Goal: Transaction & Acquisition: Purchase product/service

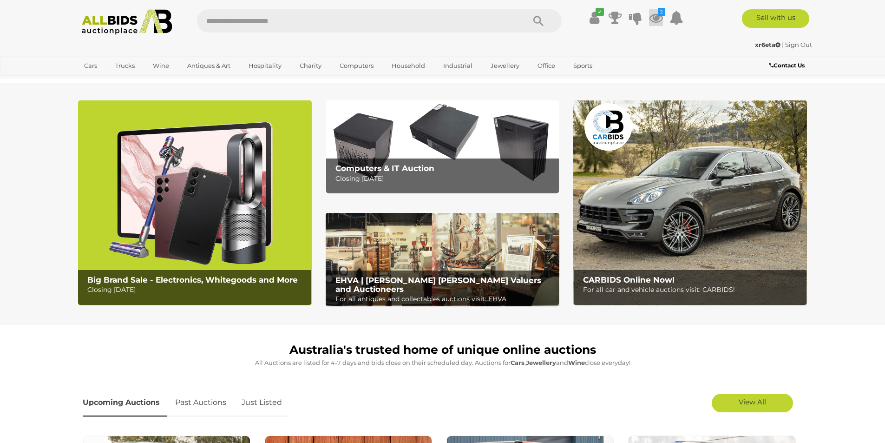
click at [658, 18] on icon at bounding box center [656, 17] width 14 height 17
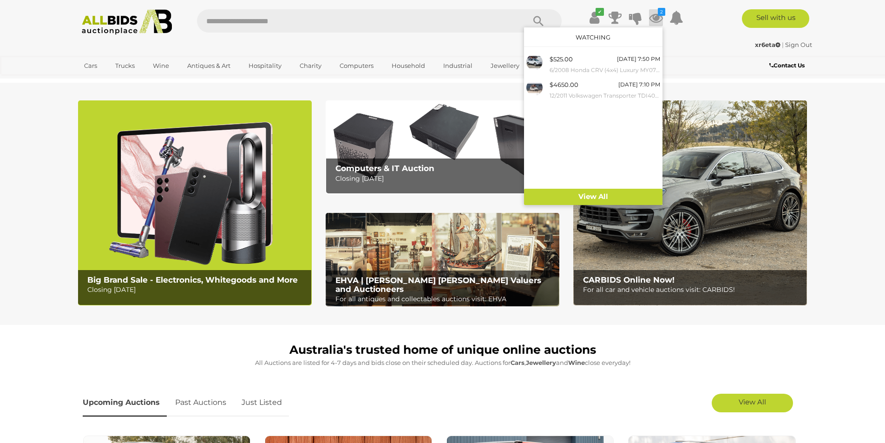
click at [177, 198] on img at bounding box center [195, 202] width 234 height 205
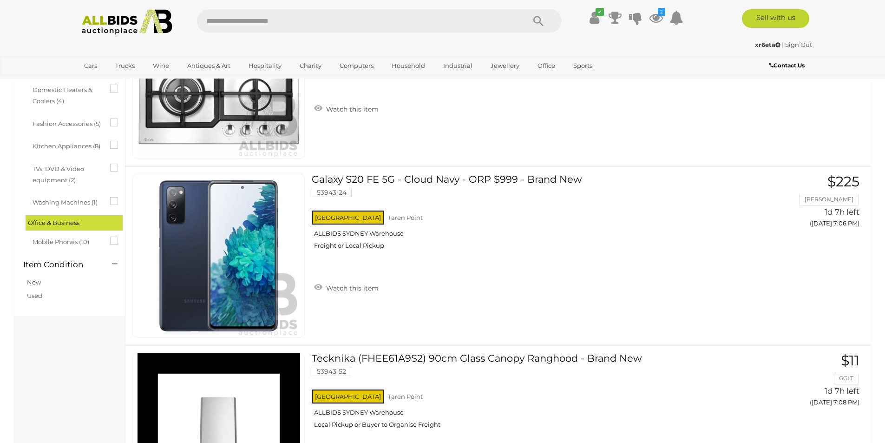
scroll to position [511, 0]
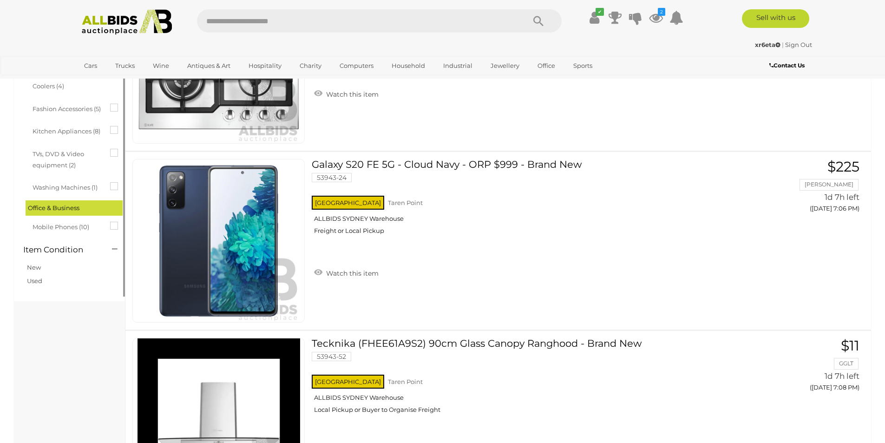
click at [54, 227] on span "Mobile Phones (10)" at bounding box center [68, 225] width 70 height 13
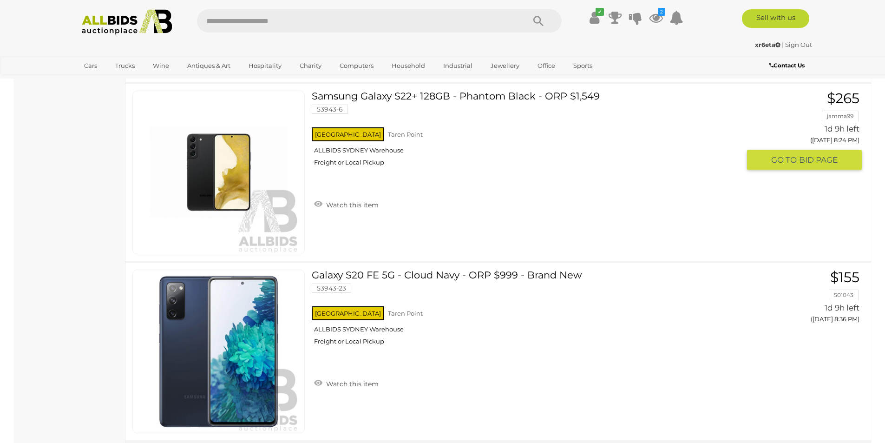
scroll to position [1673, 0]
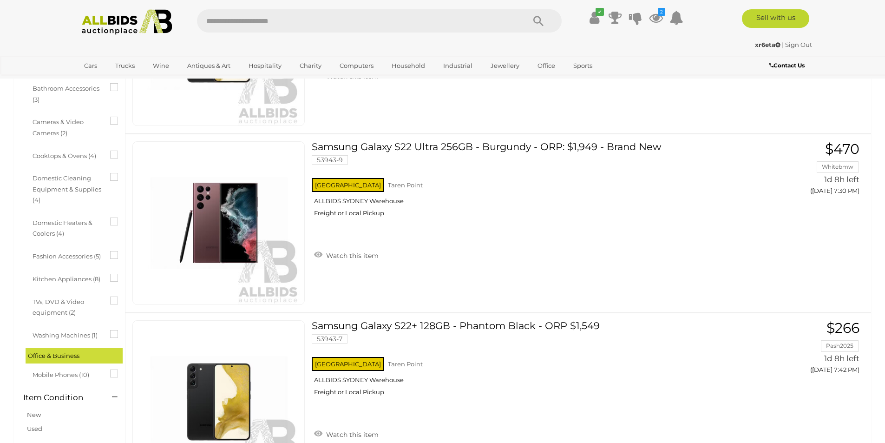
scroll to position [372, 0]
